Goal: Book appointment/travel/reservation

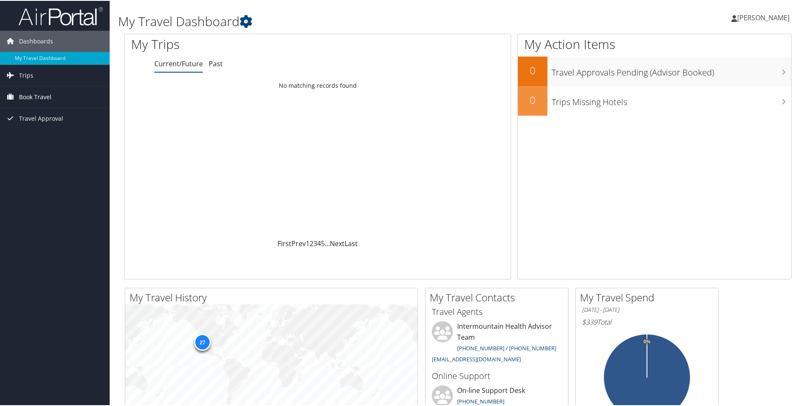
click at [43, 94] on span "Book Travel" at bounding box center [35, 96] width 32 height 21
click at [48, 140] on link "Book/Manage Online Trips" at bounding box center [55, 138] width 110 height 13
